Goal: Task Accomplishment & Management: Complete application form

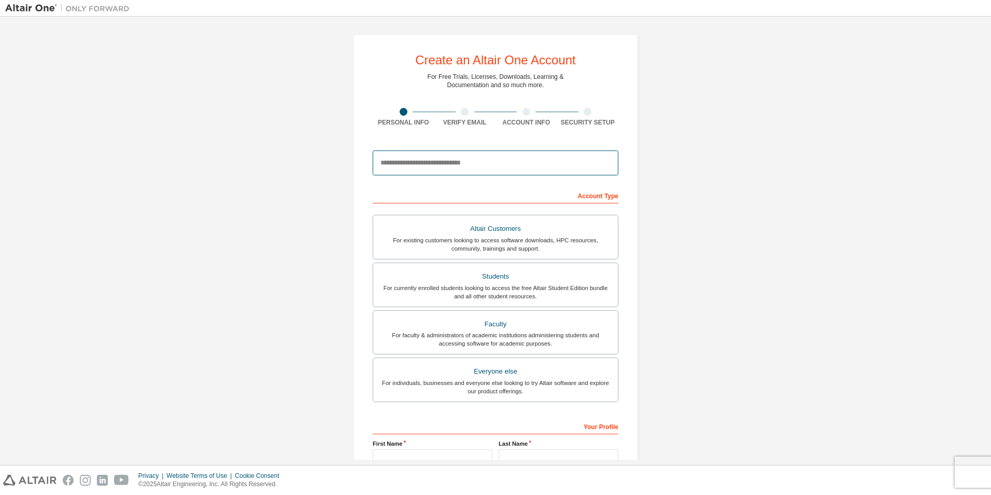
click at [467, 161] on input "email" at bounding box center [496, 162] width 246 height 25
click at [479, 167] on input "email" at bounding box center [496, 162] width 246 height 25
type input "**********"
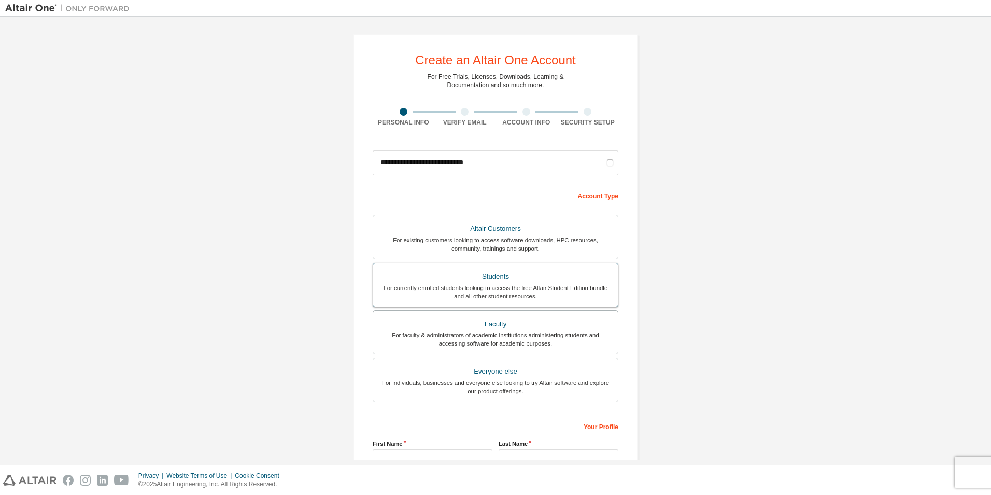
click at [507, 276] on div "Students" at bounding box center [496, 276] width 232 height 15
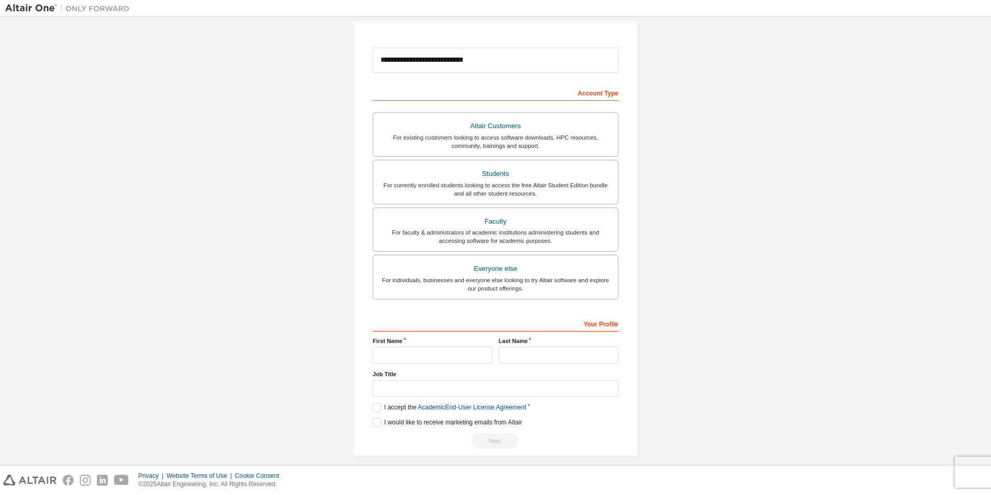
scroll to position [111, 0]
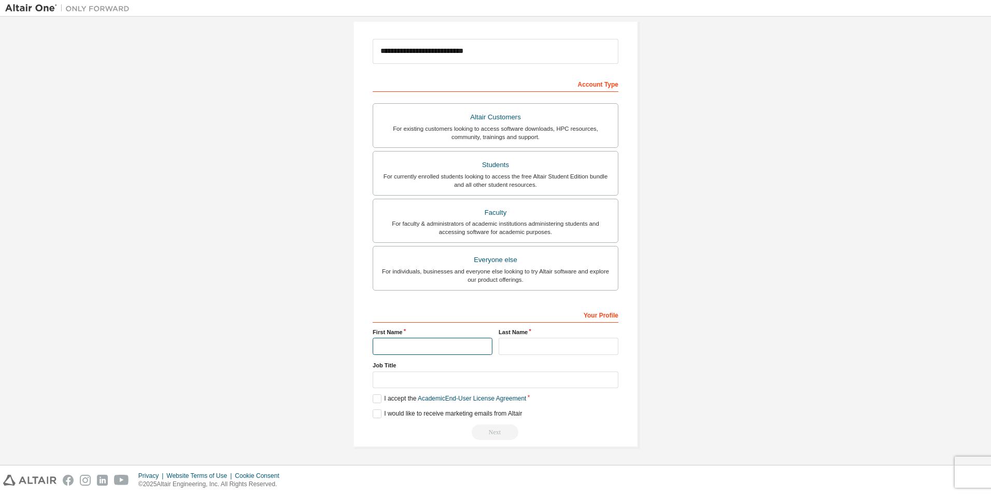
click at [440, 341] on input "text" at bounding box center [433, 346] width 120 height 17
type input "******"
click at [520, 351] on input "text" at bounding box center [559, 346] width 120 height 17
type input "****"
click at [398, 398] on label "I accept the Academic End-User License Agreement" at bounding box center [449, 398] width 153 height 9
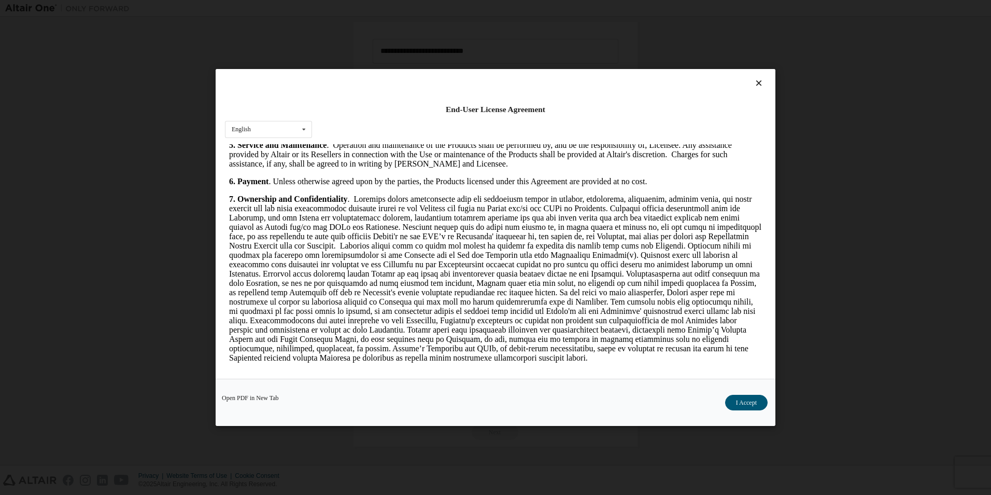
scroll to position [1037, 0]
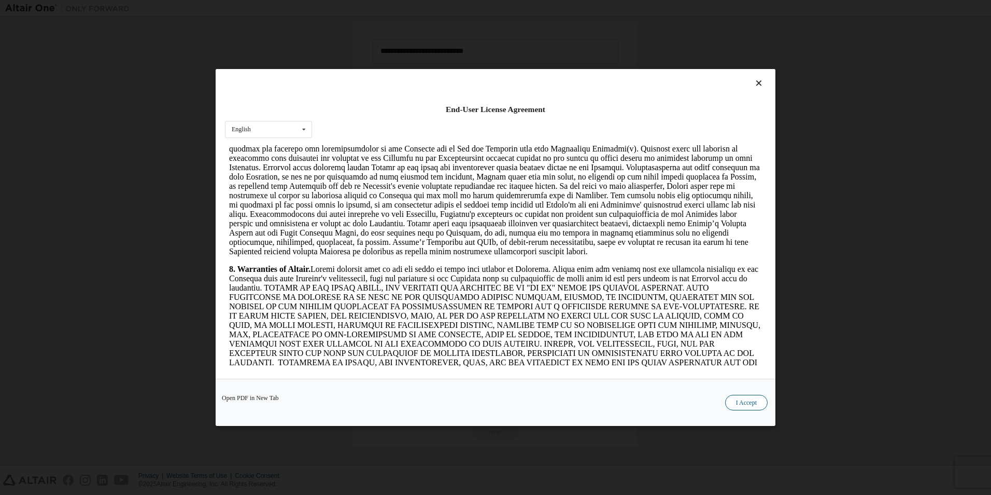
click at [746, 399] on button "I Accept" at bounding box center [746, 403] width 43 height 16
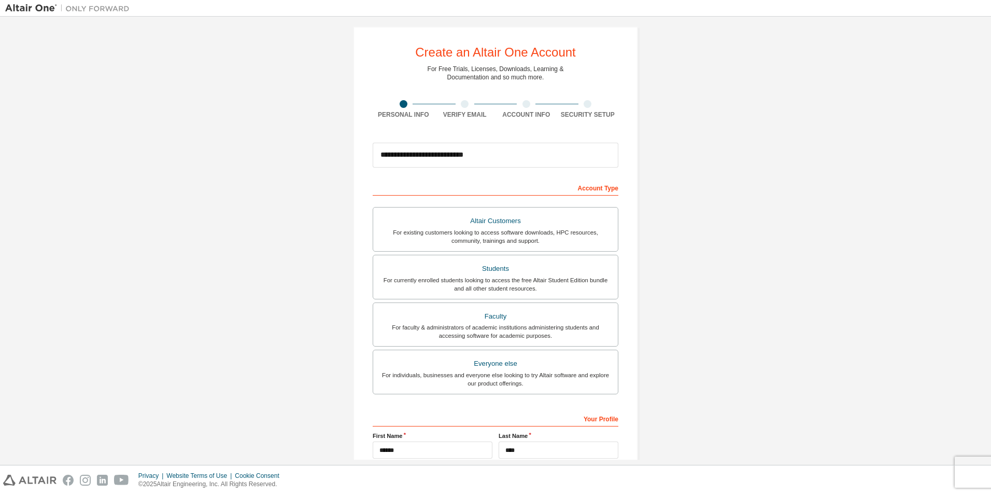
scroll to position [111, 0]
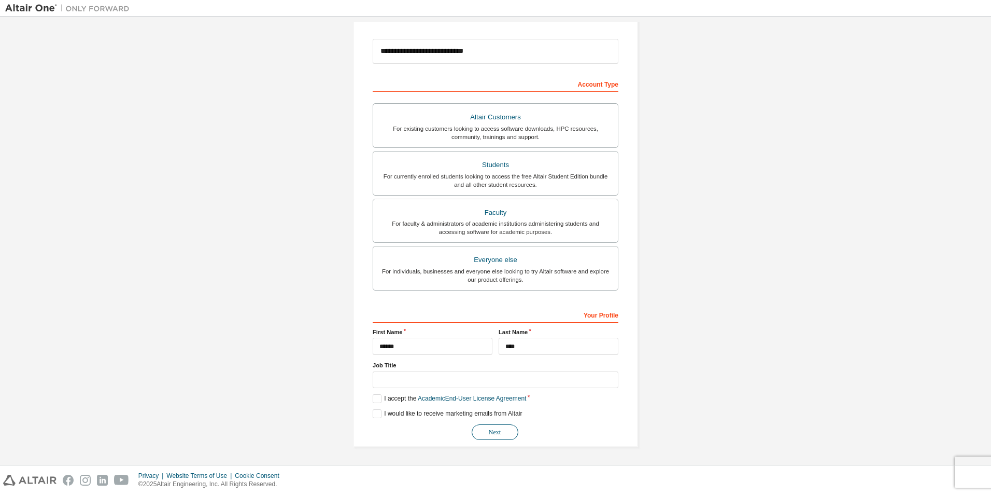
click at [504, 436] on button "Next" at bounding box center [495, 432] width 47 height 16
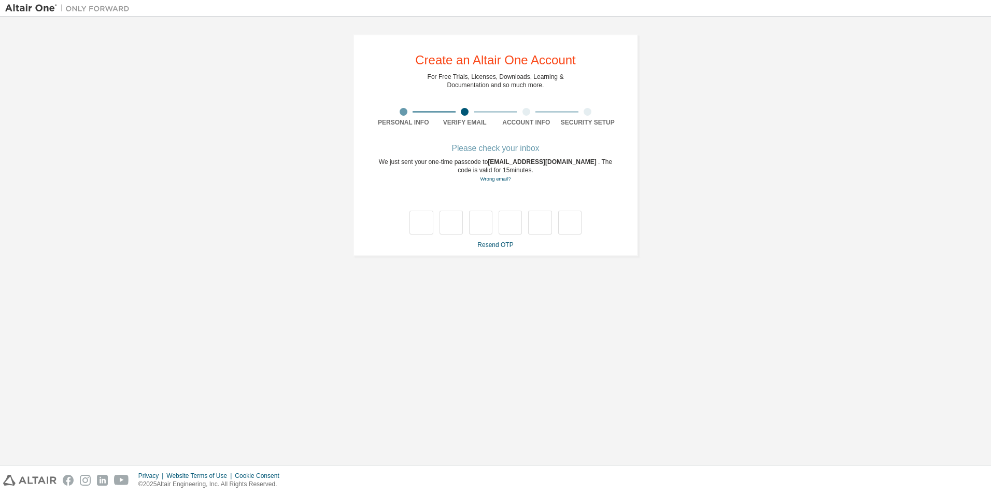
scroll to position [0, 0]
type input "*"
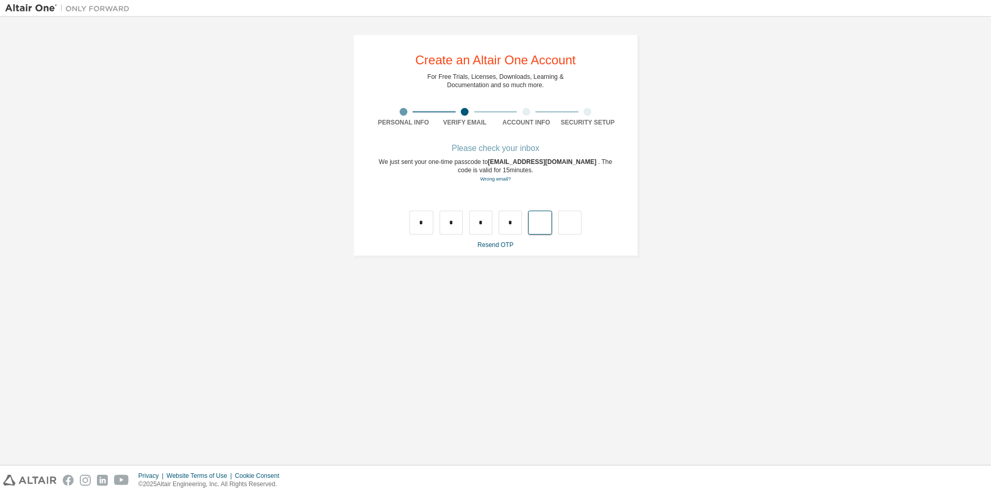
type input "*"
